Goal: Task Accomplishment & Management: Manage account settings

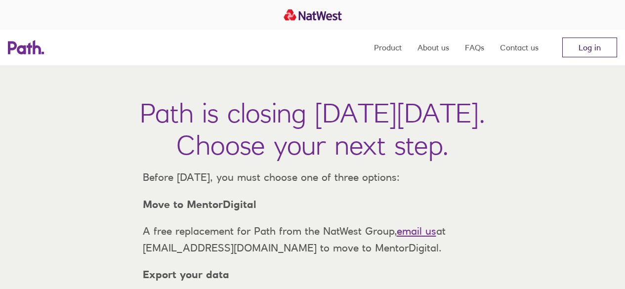
click at [579, 48] on link "Log in" at bounding box center [589, 48] width 55 height 20
click at [594, 45] on link "Log in" at bounding box center [589, 48] width 55 height 20
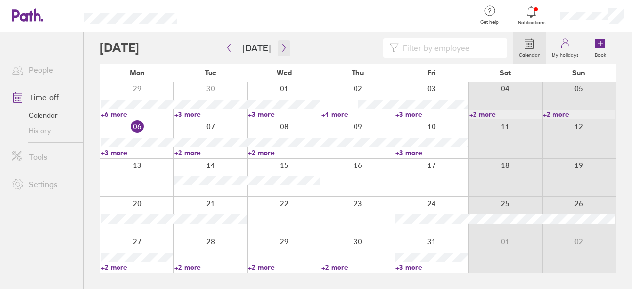
click at [285, 46] on button "button" at bounding box center [284, 48] width 12 height 16
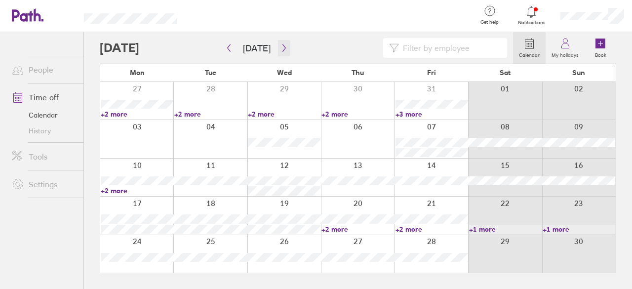
click at [282, 50] on icon "button" at bounding box center [283, 48] width 7 height 8
